Goal: Transaction & Acquisition: Purchase product/service

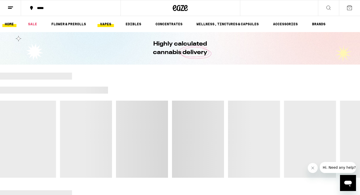
click at [105, 23] on link "VAPES" at bounding box center [106, 24] width 16 height 6
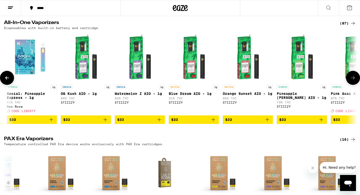
scroll to position [165, 0]
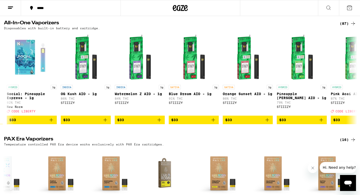
click at [331, 9] on icon at bounding box center [329, 8] width 6 height 6
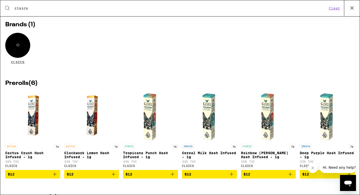
scroll to position [0, 0]
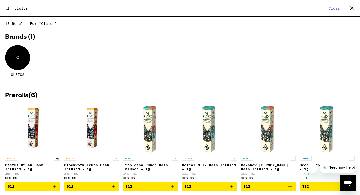
type input "clsics"
click at [28, 11] on div "Search for Products clsics Clear" at bounding box center [180, 8] width 360 height 16
click at [23, 7] on input "clsics" at bounding box center [170, 8] width 313 height 5
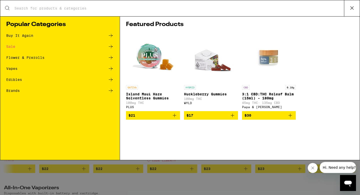
click at [352, 9] on icon at bounding box center [353, 8] width 8 height 8
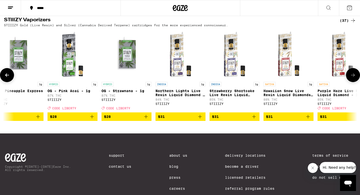
scroll to position [0, 1648]
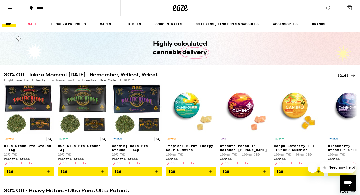
click at [107, 20] on ul "HOME SALE FLOWER & PREROLLS VAPES EDIBLES CONCENTRATES WELLNESS, TINCTURES & CA…" at bounding box center [180, 24] width 360 height 16
click at [107, 26] on link "VAPES" at bounding box center [106, 24] width 16 height 6
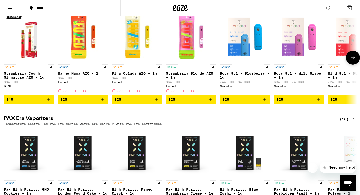
scroll to position [182, 0]
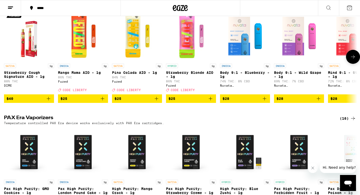
click at [211, 102] on icon "Add to bag" at bounding box center [211, 99] width 6 height 6
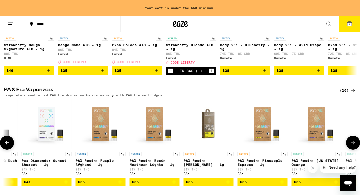
scroll to position [0, 513]
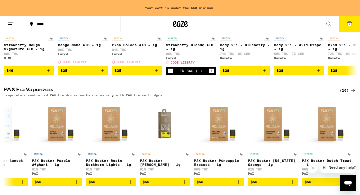
click at [346, 93] on div "(16)" at bounding box center [348, 90] width 16 height 6
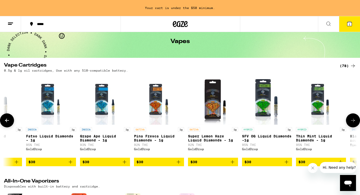
scroll to position [15, 0]
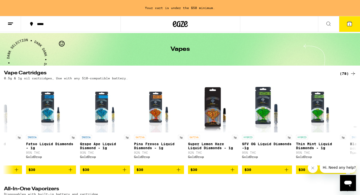
click at [268, 24] on div "***** 1" at bounding box center [180, 24] width 360 height 16
click at [327, 23] on icon at bounding box center [329, 24] width 6 height 6
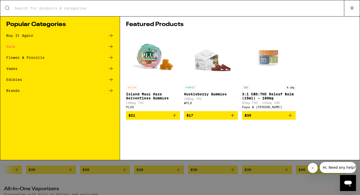
scroll to position [0, 0]
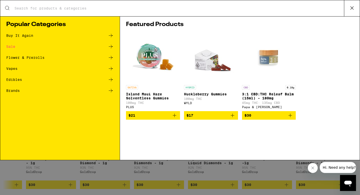
type input "r"
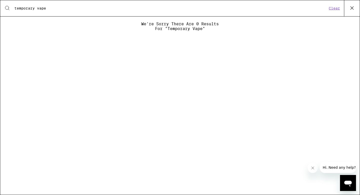
click at [22, 9] on input "temporary vape" at bounding box center [170, 8] width 313 height 5
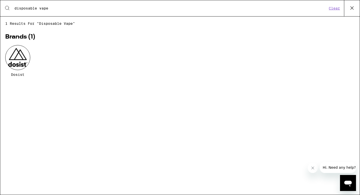
type input "disposable vape"
click at [23, 71] on div "Dosist" at bounding box center [17, 61] width 25 height 32
click at [22, 66] on div at bounding box center [17, 57] width 25 height 25
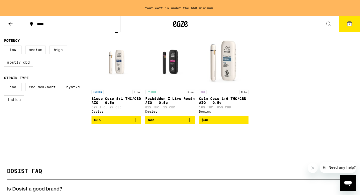
scroll to position [133, 0]
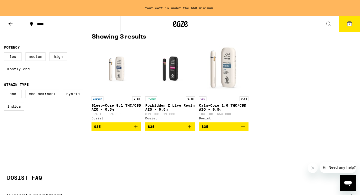
click at [10, 24] on icon at bounding box center [11, 24] width 6 height 6
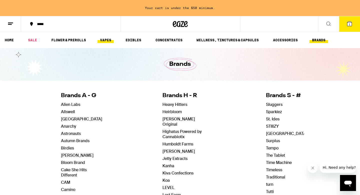
click at [108, 41] on link "VAPES" at bounding box center [106, 40] width 16 height 6
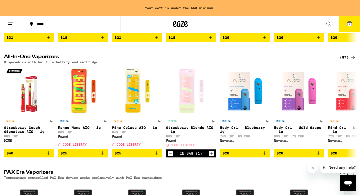
scroll to position [152, 0]
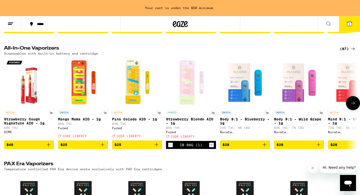
click at [188, 125] on p "Strawberry Blonde AIO - 1g" at bounding box center [191, 121] width 50 height 8
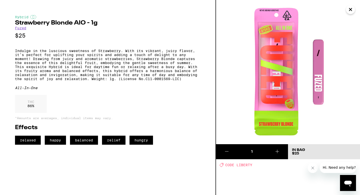
click at [350, 7] on icon "Close" at bounding box center [351, 10] width 6 height 8
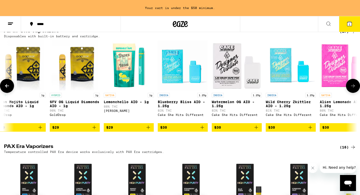
scroll to position [0, 769]
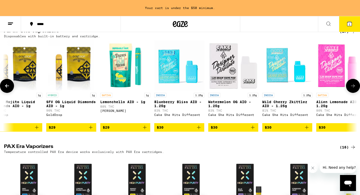
click at [146, 130] on icon "Add to bag" at bounding box center [145, 127] width 6 height 6
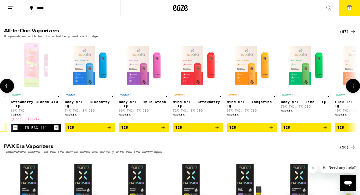
scroll to position [0, 146]
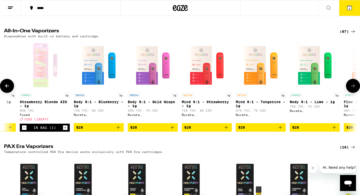
click at [24, 131] on icon "Decrement" at bounding box center [24, 128] width 5 height 6
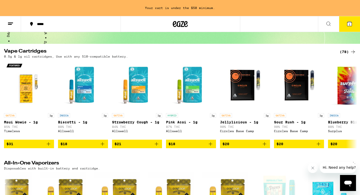
scroll to position [0, 0]
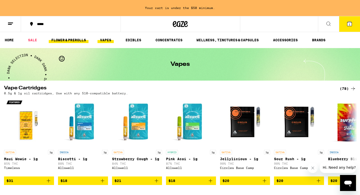
click at [72, 38] on link "FLOWER & PREROLLS" at bounding box center [69, 40] width 40 height 6
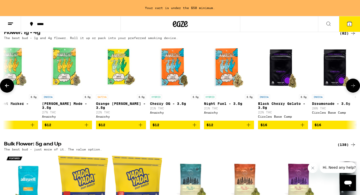
scroll to position [0, 77]
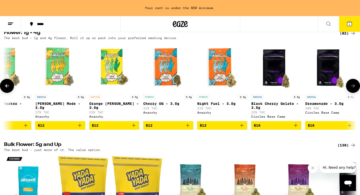
click at [190, 128] on icon "Add to bag" at bounding box center [188, 125] width 6 height 6
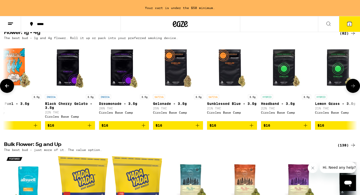
scroll to position [0, 284]
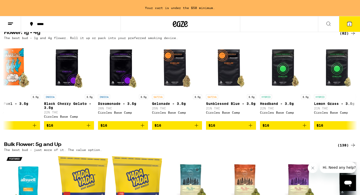
click at [353, 21] on button "2" at bounding box center [349, 24] width 21 height 16
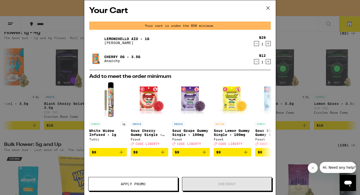
click at [269, 10] on icon at bounding box center [269, 8] width 8 height 8
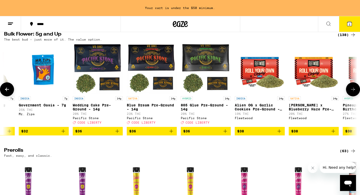
scroll to position [0, 792]
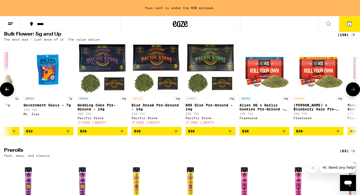
click at [204, 94] on img "Open page for 805 Glue Pre-Ground - 14g from Pacific Stone" at bounding box center [211, 69] width 50 height 50
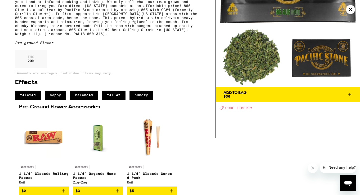
scroll to position [69, 0]
click at [306, 125] on div "Add To Bag $36 Deal Created with Sketch. CODE LIBERTY" at bounding box center [288, 40] width 144 height 195
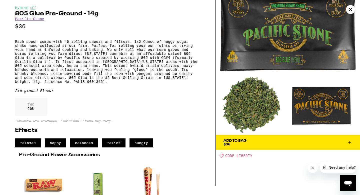
scroll to position [0, 0]
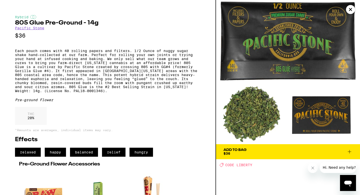
click at [354, 15] on img at bounding box center [288, 72] width 144 height 144
click at [352, 10] on icon "Close" at bounding box center [351, 9] width 3 height 3
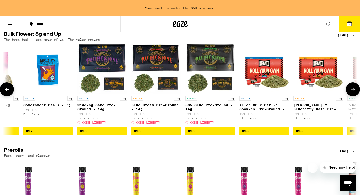
scroll to position [0, 791]
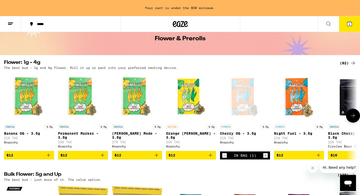
click at [319, 158] on icon "Add to bag" at bounding box center [319, 155] width 6 height 6
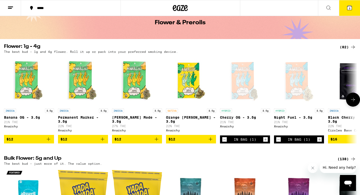
scroll to position [10, 0]
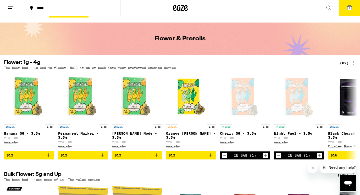
click at [357, 9] on button "3" at bounding box center [349, 8] width 21 height 16
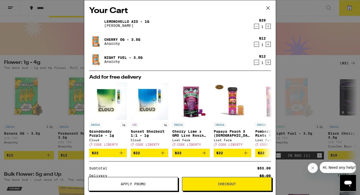
drag, startPoint x: 222, startPoint y: 187, endPoint x: 140, endPoint y: 187, distance: 81.4
click at [140, 187] on div "Apply Promo Checkout" at bounding box center [180, 184] width 184 height 14
click at [140, 187] on button "Apply Promo" at bounding box center [133, 184] width 90 height 14
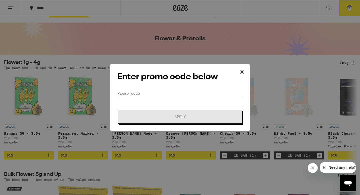
click at [244, 74] on icon at bounding box center [243, 72] width 8 height 8
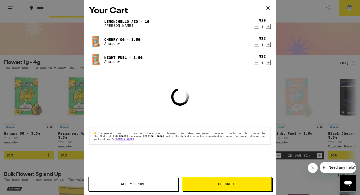
click at [314, 104] on div "Your Cart Lemonchello AIO - 1g [PERSON_NAME] $29 1 Cherry OG - 3.5g Anarchy $12…" at bounding box center [180, 97] width 360 height 195
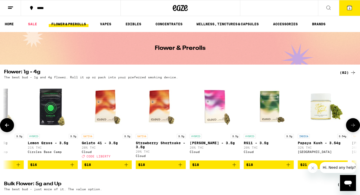
scroll to position [0, 582]
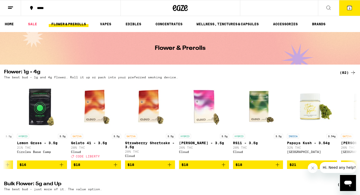
click at [347, 8] on icon at bounding box center [350, 8] width 6 height 6
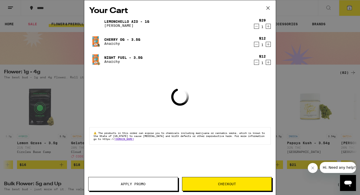
click at [118, 186] on button "Apply Promo" at bounding box center [133, 184] width 90 height 14
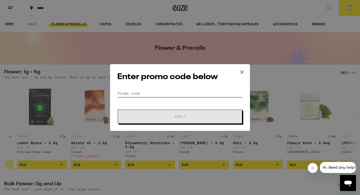
click at [143, 91] on input "Promo Code" at bounding box center [180, 94] width 126 height 8
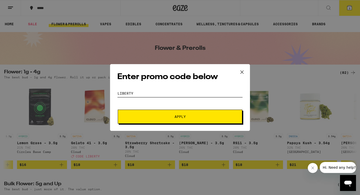
type input "LIBERTY"
click at [118, 110] on button "Apply" at bounding box center [180, 117] width 125 height 14
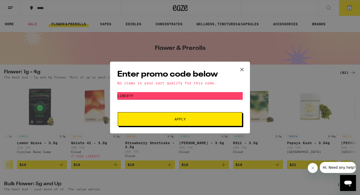
click at [178, 118] on span "Apply" at bounding box center [180, 119] width 11 height 4
click at [360, 63] on div "Enter promo code below No items in your cart qualify for this code. Promo Code …" at bounding box center [180, 97] width 360 height 195
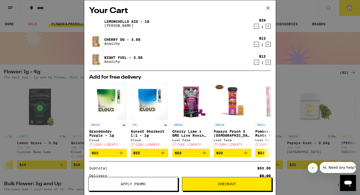
click at [144, 187] on button "Apply Promo" at bounding box center [133, 184] width 90 height 14
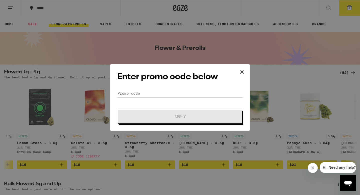
click at [153, 92] on input "Promo Code" at bounding box center [180, 94] width 126 height 8
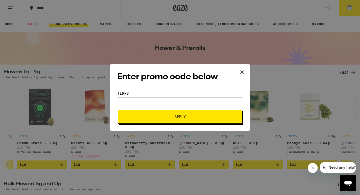
click at [118, 110] on button "Apply" at bounding box center [180, 117] width 125 height 14
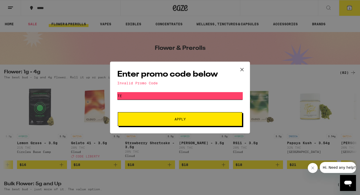
type input "T"
click at [118, 112] on button "Apply" at bounding box center [180, 119] width 125 height 14
type input "Y"
click at [118, 112] on button "Apply" at bounding box center [180, 119] width 125 height 14
type input "D"
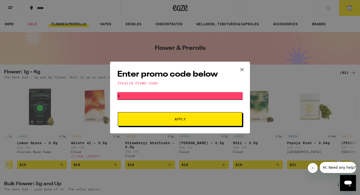
click at [118, 112] on button "Apply" at bounding box center [180, 119] width 125 height 14
type input "s"
click at [118, 112] on button "Apply" at bounding box center [180, 119] width 125 height 14
type input "E"
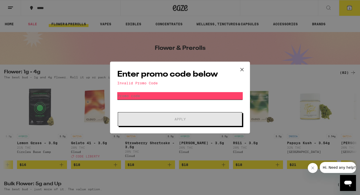
click at [165, 97] on input "Promo Code" at bounding box center [180, 96] width 126 height 8
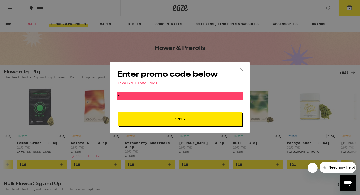
type input "w"
click at [118, 112] on button "Apply" at bounding box center [180, 119] width 125 height 14
type input "kush30"
click at [118, 112] on button "Apply" at bounding box center [180, 119] width 125 height 14
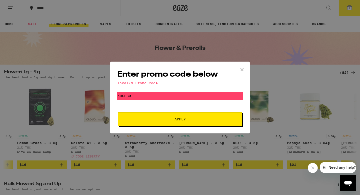
click at [242, 71] on icon at bounding box center [243, 70] width 8 height 8
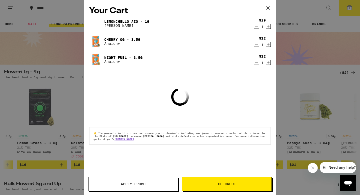
click at [230, 188] on button "Checkout" at bounding box center [227, 184] width 90 height 14
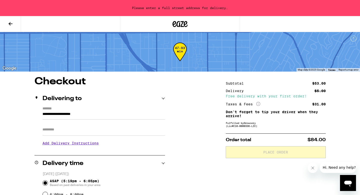
click at [7, 25] on button at bounding box center [10, 24] width 21 height 16
